Goal: Book appointment/travel/reservation

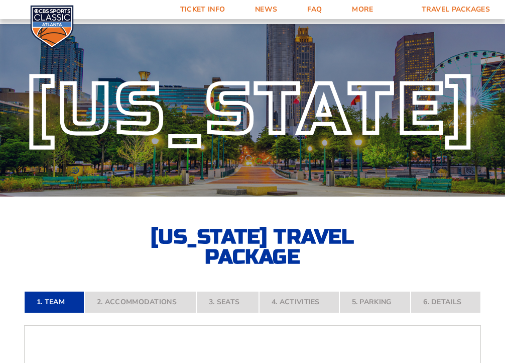
select select "12956"
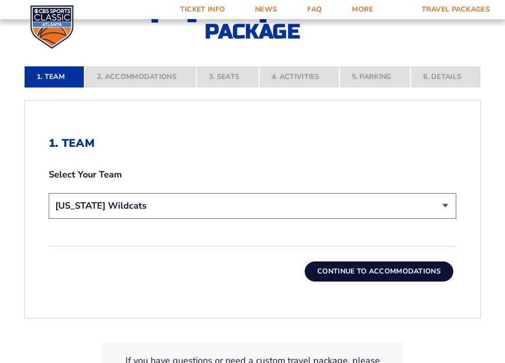
click at [374, 283] on div "1. Team Select Your Team Choose a team... [US_STATE] Wildcats [US_STATE] State …" at bounding box center [253, 209] width 456 height 193
click at [355, 273] on button "Continue To Accommodations" at bounding box center [379, 271] width 149 height 20
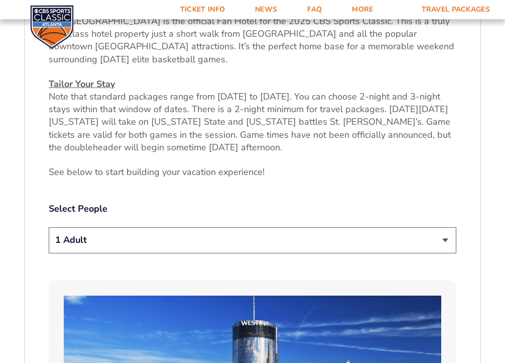
scroll to position [429, 0]
click at [149, 245] on select "1 Adult 2 Adults 3 Adults 4 Adults 2 Adults + 1 Child 2 Adults + 2 Children 2 A…" at bounding box center [253, 240] width 408 height 26
select select "2 Adults"
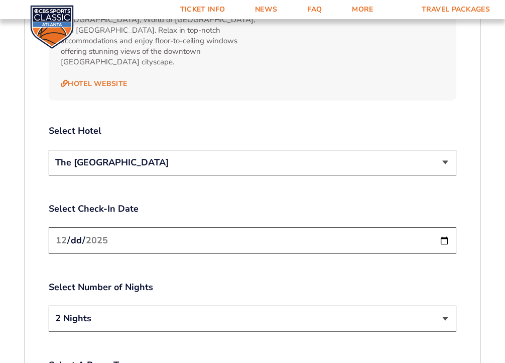
scroll to position [1137, 0]
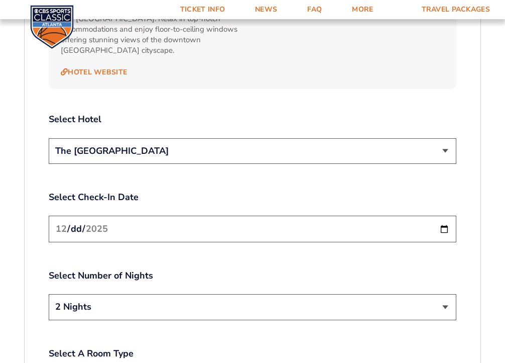
click at [196, 148] on select "The [GEOGRAPHIC_DATA]" at bounding box center [253, 151] width 408 height 26
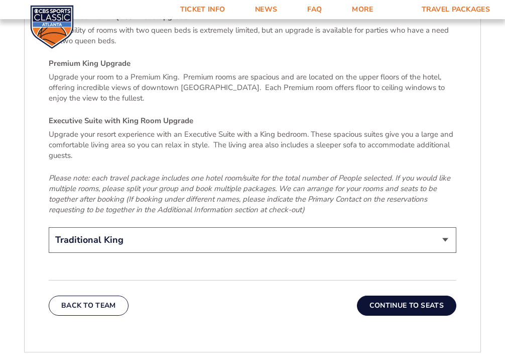
scroll to position [1540, 0]
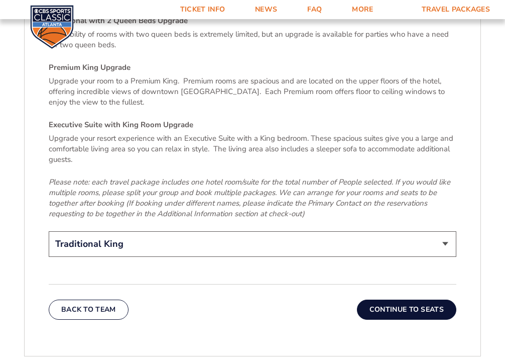
click at [166, 242] on select "Traditional King Traditional with 2 Queen Beds Upgrade (+$45 per night) Premium…" at bounding box center [253, 244] width 408 height 26
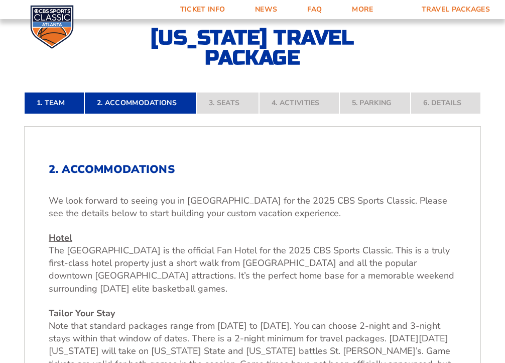
scroll to position [132, 0]
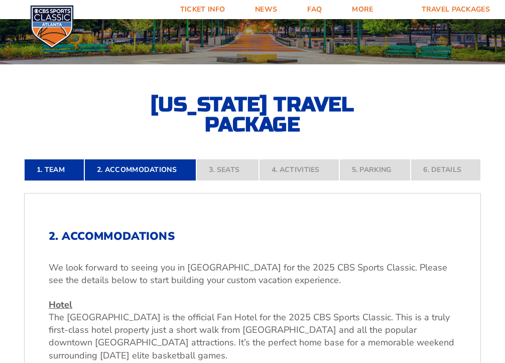
click at [226, 167] on nav "1. Team 2. Accommodations 3. Seats 4. Activities 5. Parking 6. Details" at bounding box center [252, 170] width 457 height 22
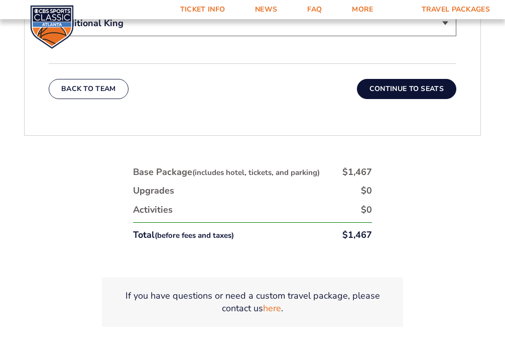
scroll to position [1759, 0]
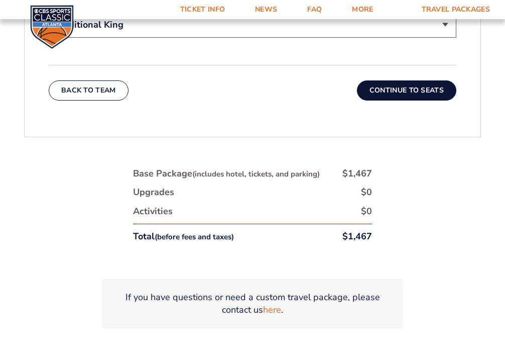
click at [398, 82] on button "Continue To Seats" at bounding box center [406, 90] width 99 height 20
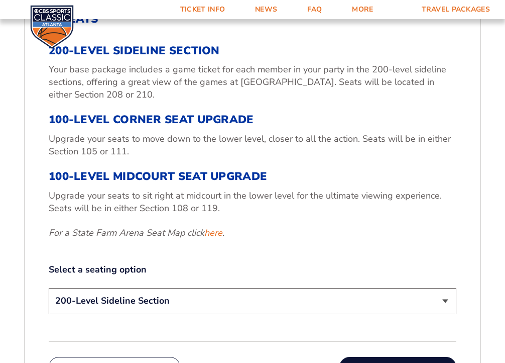
scroll to position [355, 0]
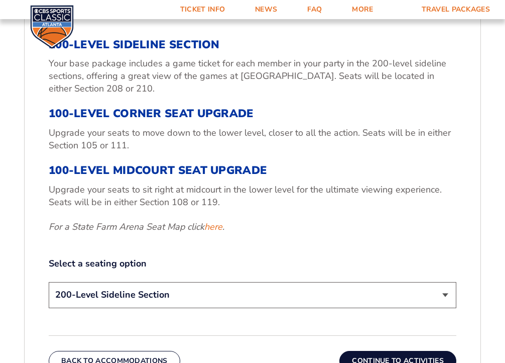
click at [210, 284] on select "200-Level Sideline Section 100-Level Corner Seat Upgrade (+$120 per person) 100…" at bounding box center [253, 295] width 408 height 26
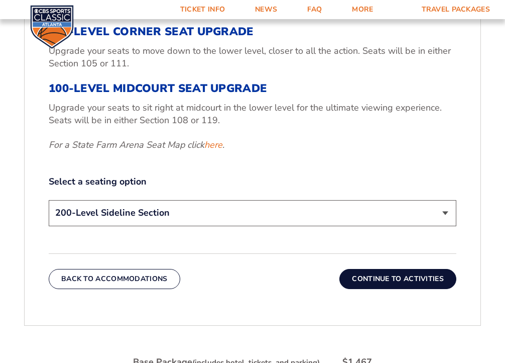
click at [386, 275] on button "Continue To Activities" at bounding box center [398, 279] width 117 height 20
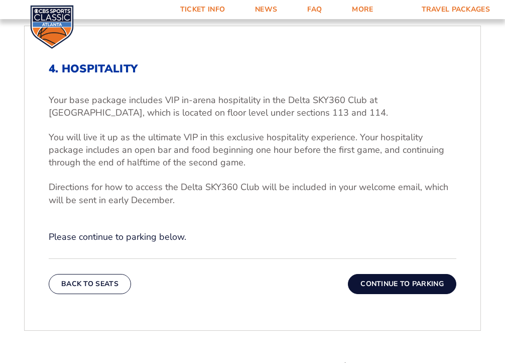
scroll to position [309, 0]
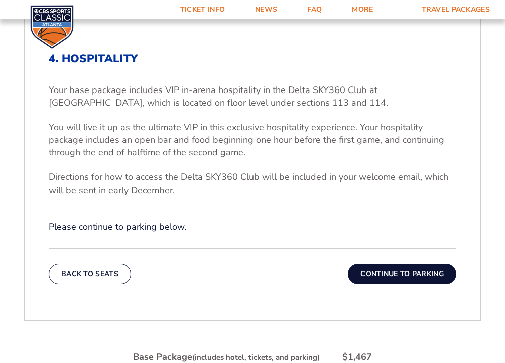
click at [118, 228] on p "Please continue to parking below." at bounding box center [253, 227] width 408 height 13
click at [385, 271] on button "Continue To Parking" at bounding box center [402, 274] width 109 height 20
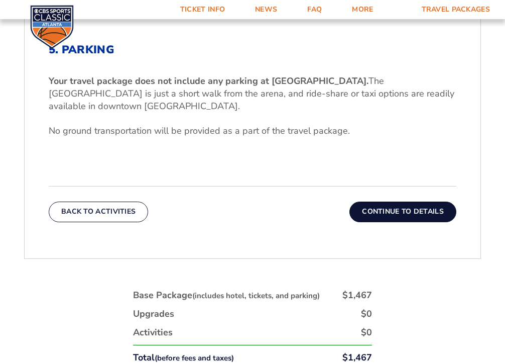
scroll to position [320, 0]
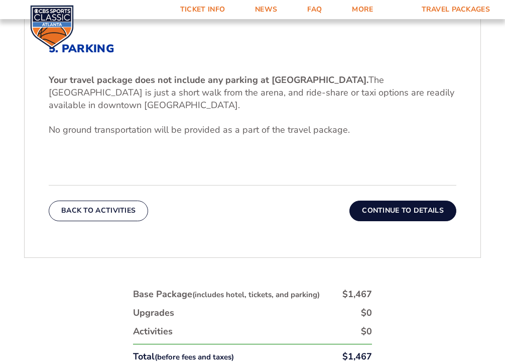
click at [387, 214] on button "Continue To Details" at bounding box center [403, 210] width 107 height 20
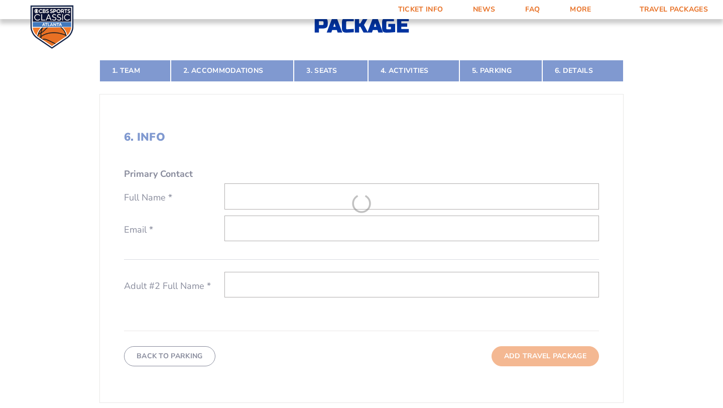
scroll to position [2, 0]
